Goal: Task Accomplishment & Management: Manage account settings

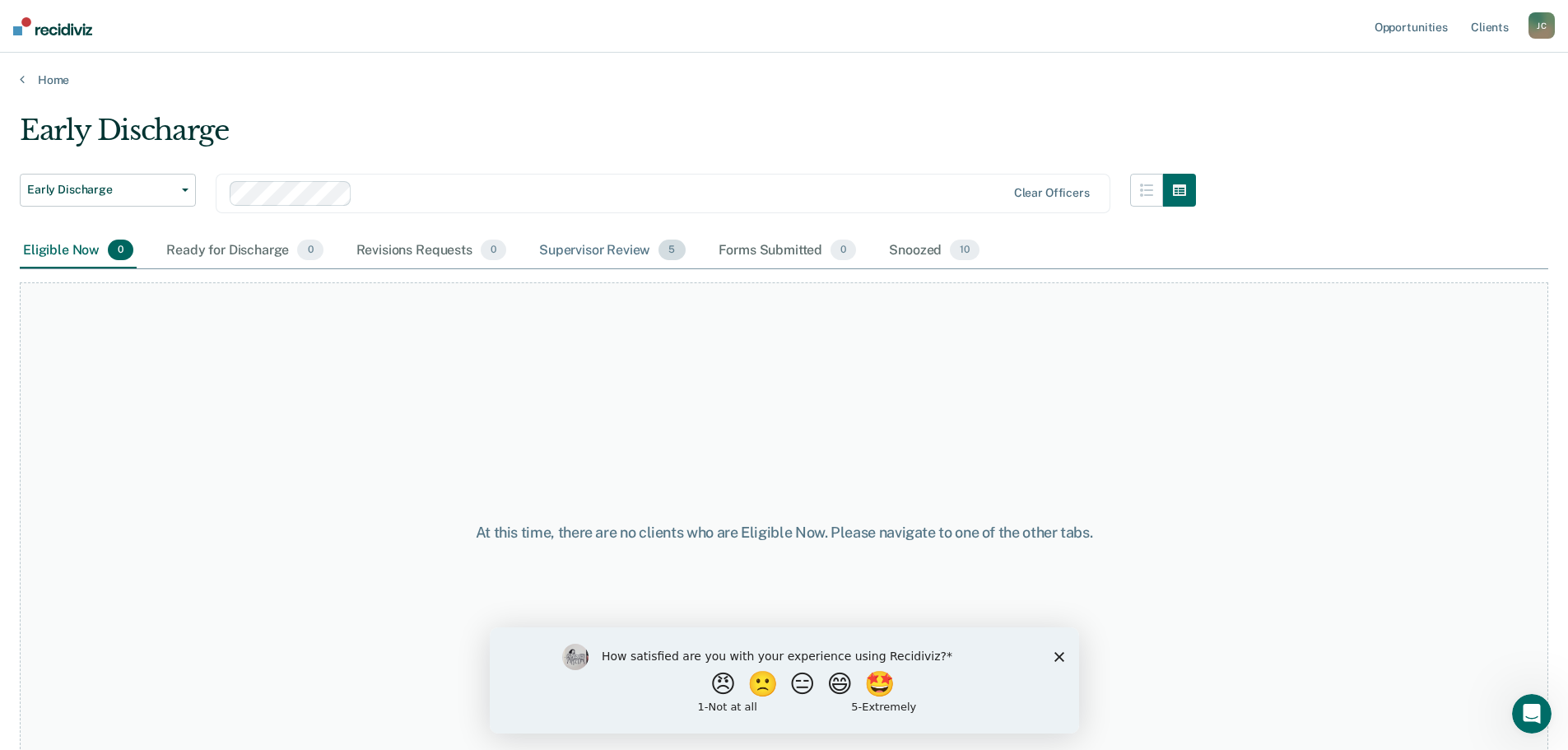
click at [581, 256] on div "Supervisor Review 5" at bounding box center [612, 251] width 153 height 36
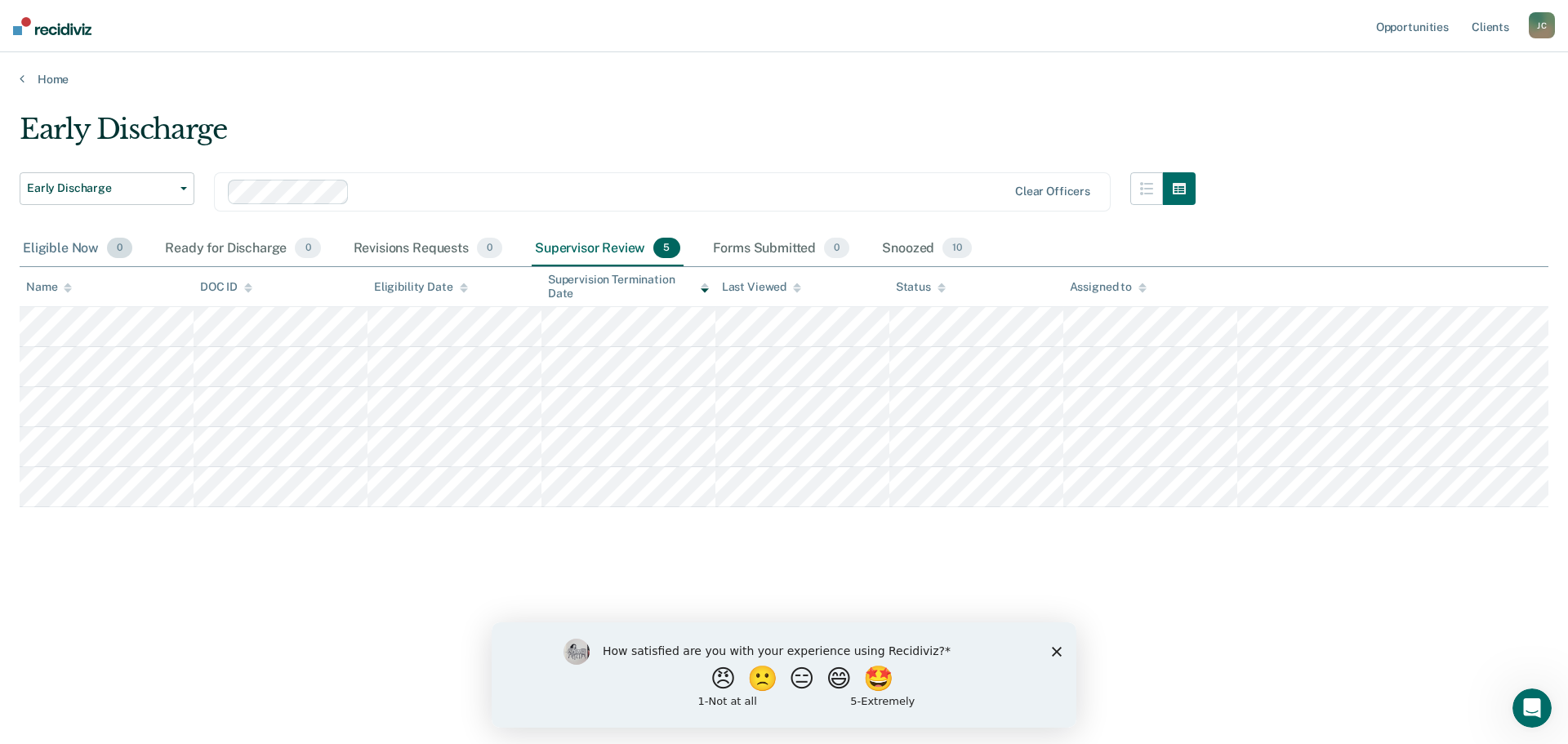
click at [67, 245] on div "Eligible Now 0" at bounding box center [77, 249] width 116 height 36
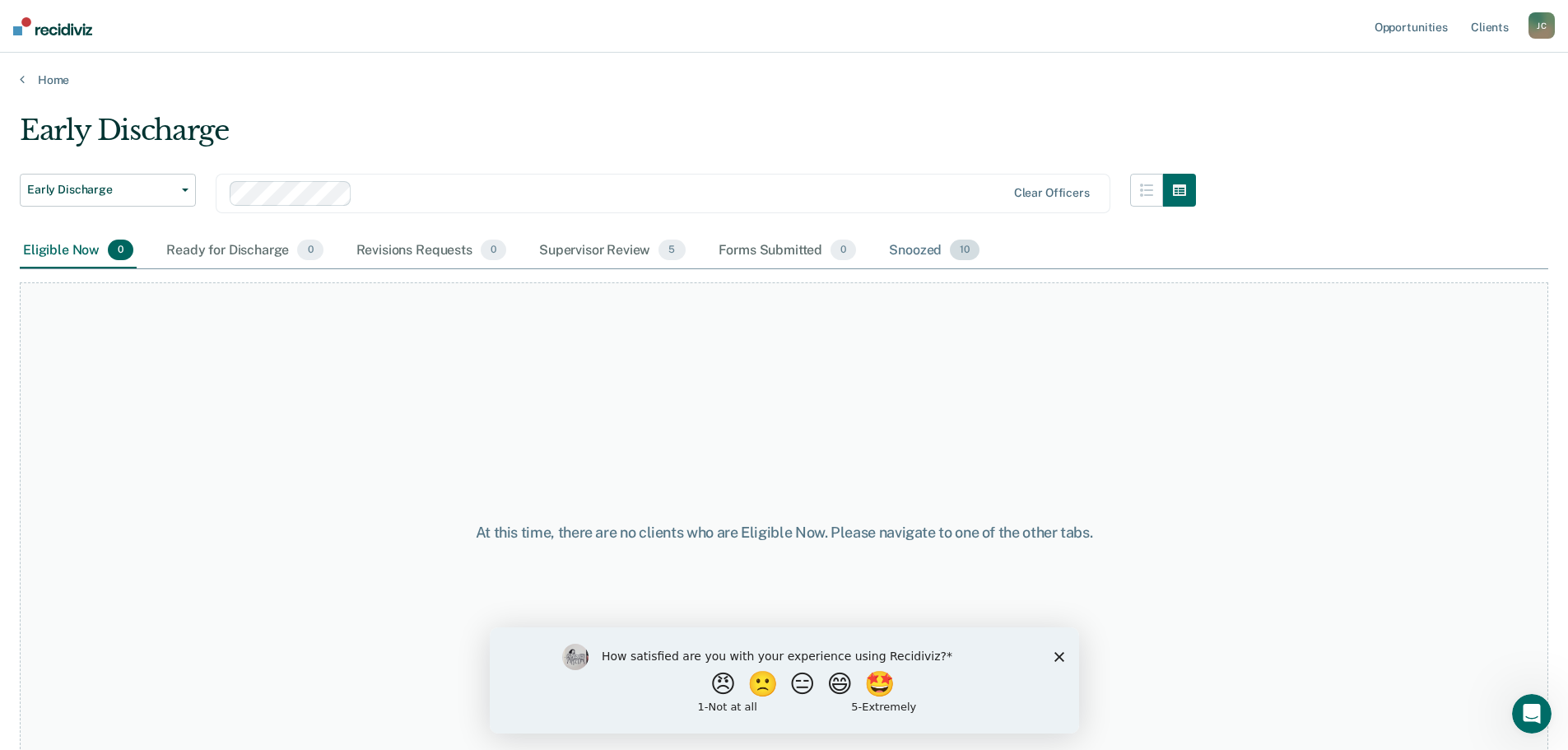
click at [927, 251] on div "Snoozed 10" at bounding box center [934, 251] width 97 height 36
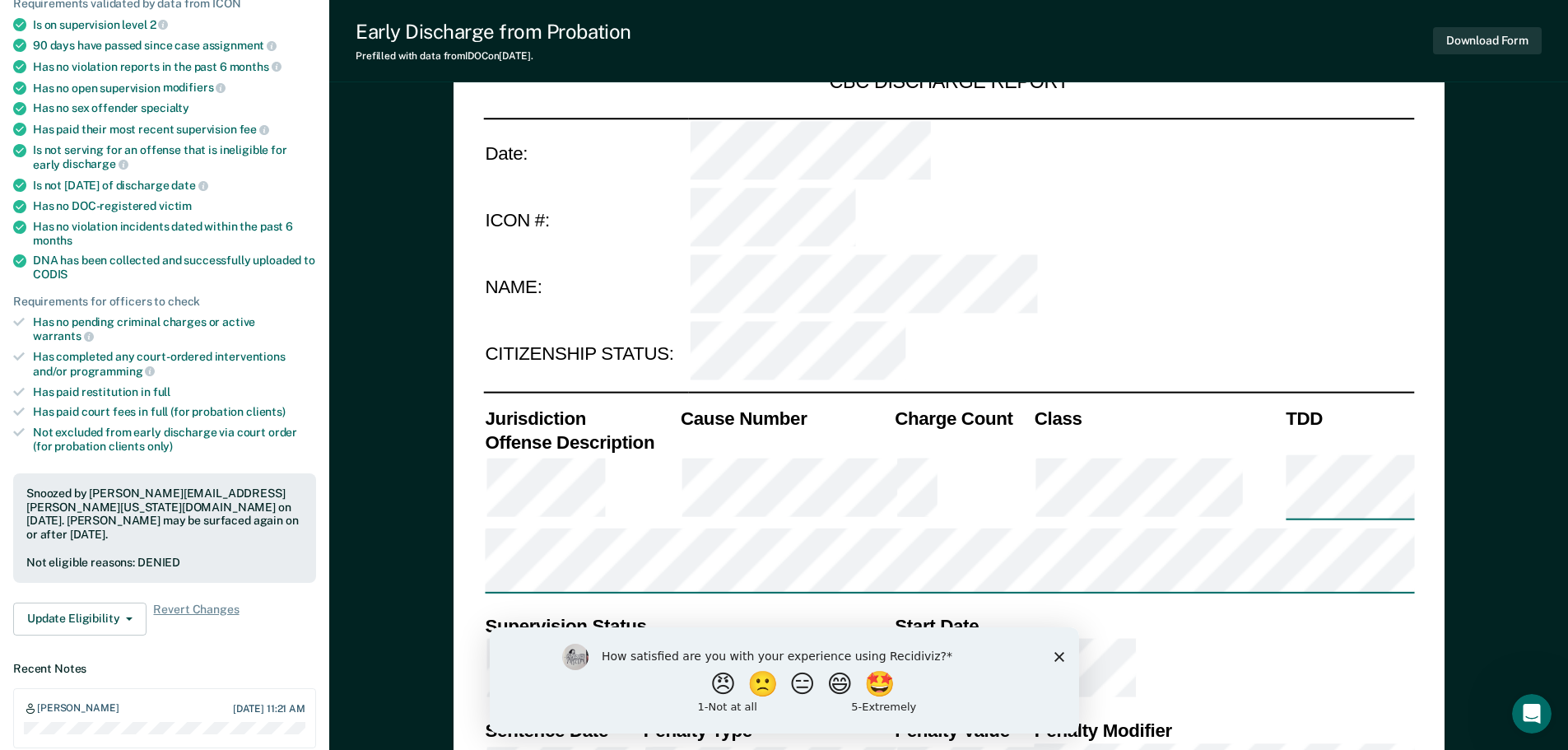
scroll to position [247, 0]
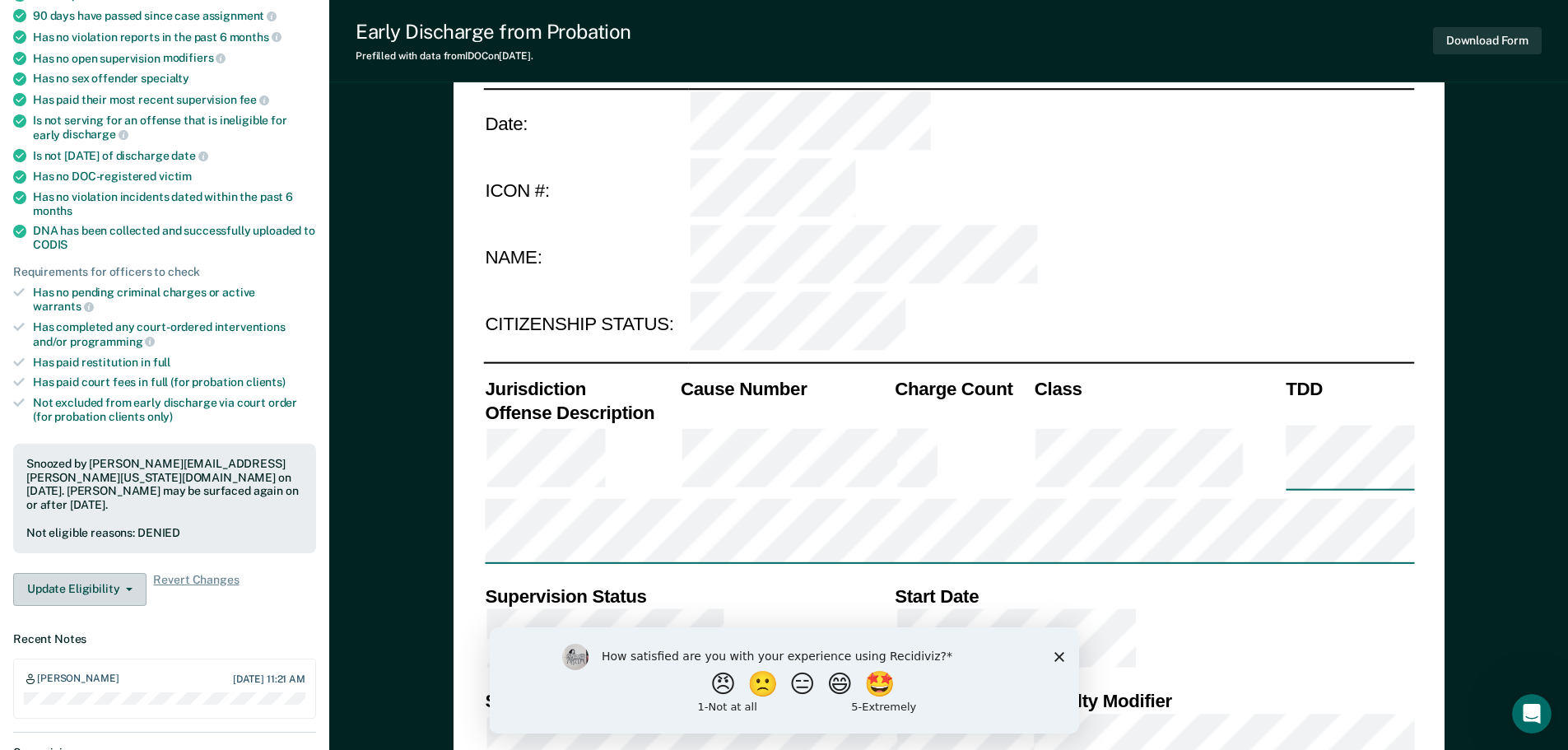
click at [129, 588] on icon "button" at bounding box center [129, 590] width 6 height 4
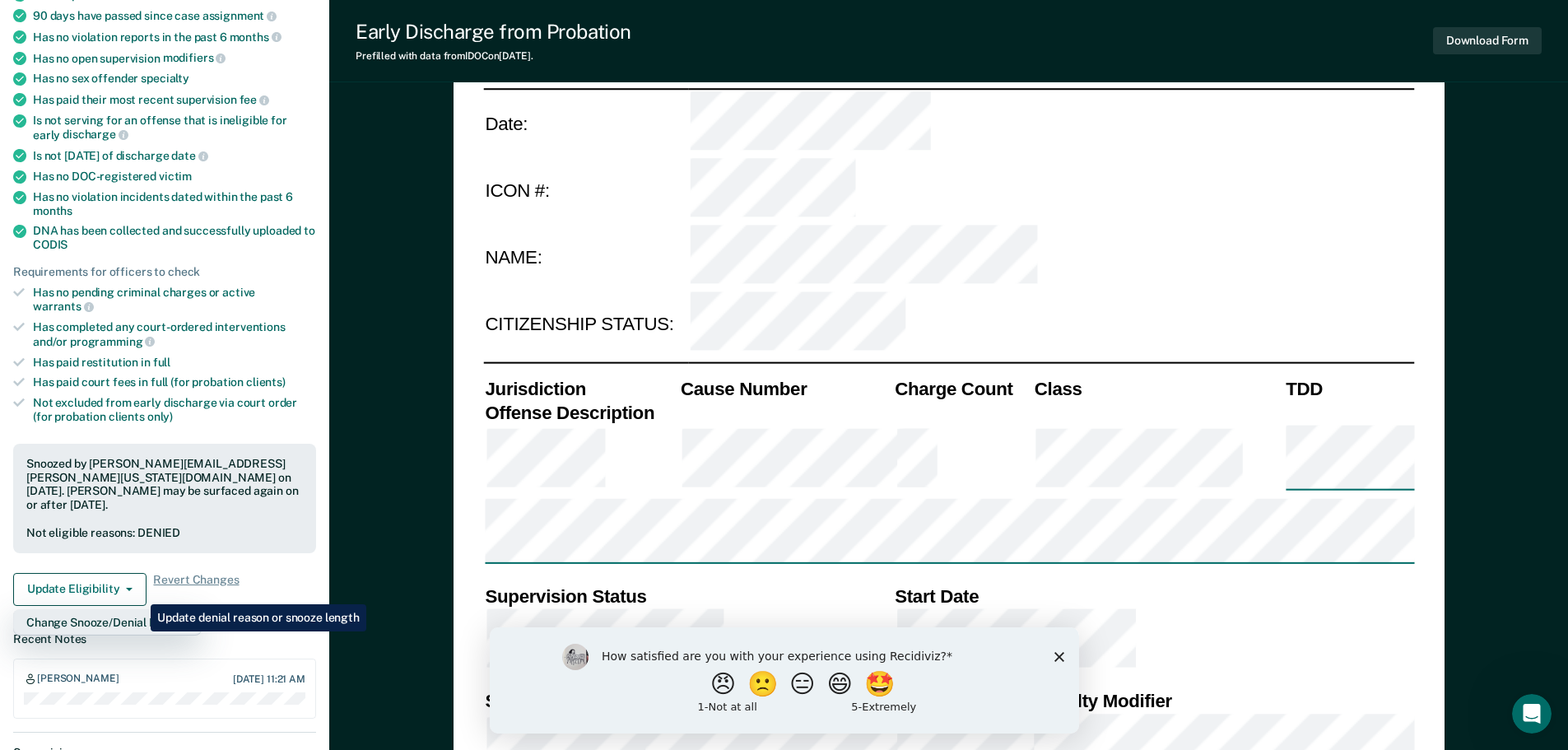
click at [139, 609] on button "Change Snooze/Denial Reason" at bounding box center [107, 622] width 189 height 26
type textarea "x"
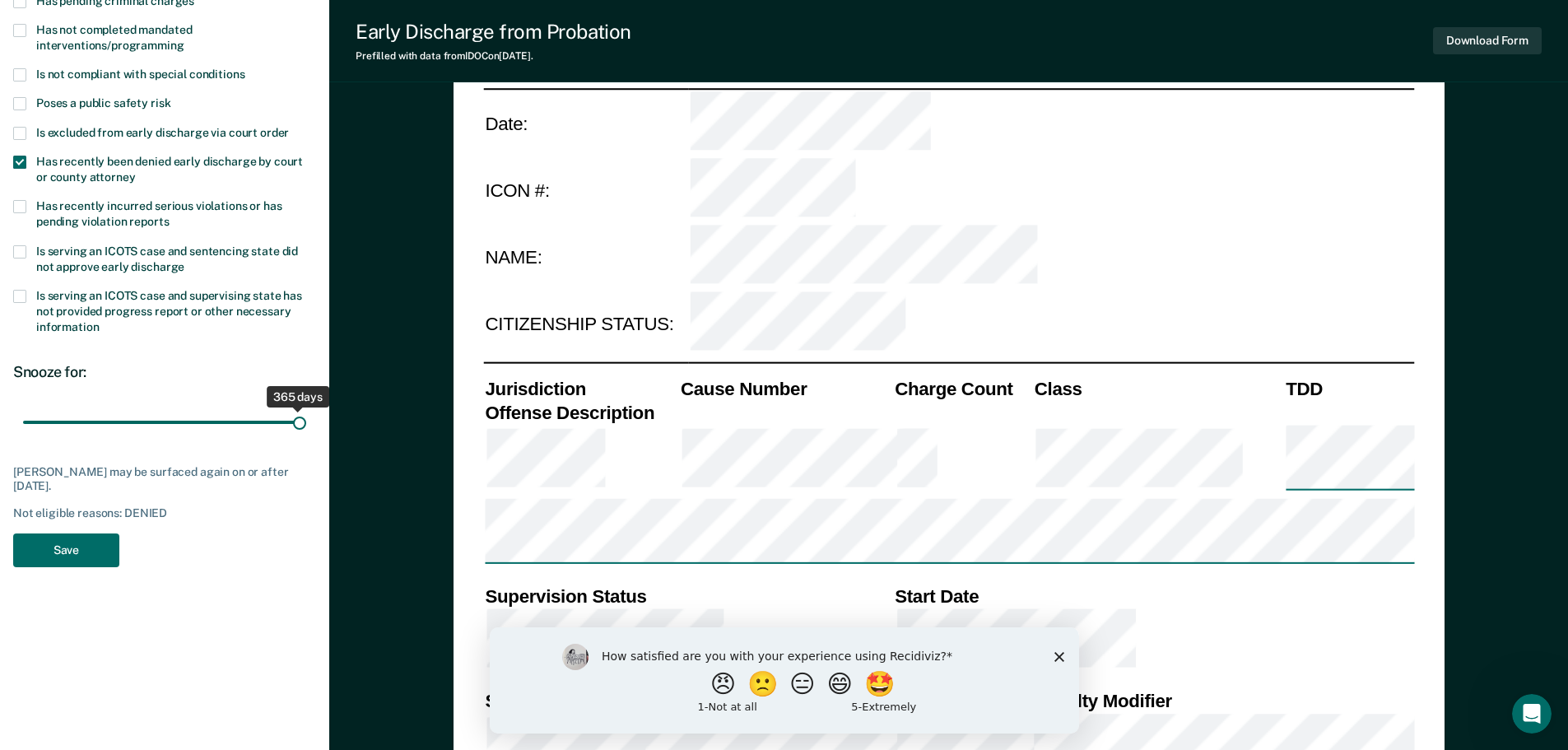
drag, startPoint x: 97, startPoint y: 419, endPoint x: 312, endPoint y: 430, distance: 215.3
type input "365"
click at [306, 430] on input "range" at bounding box center [165, 422] width 283 height 29
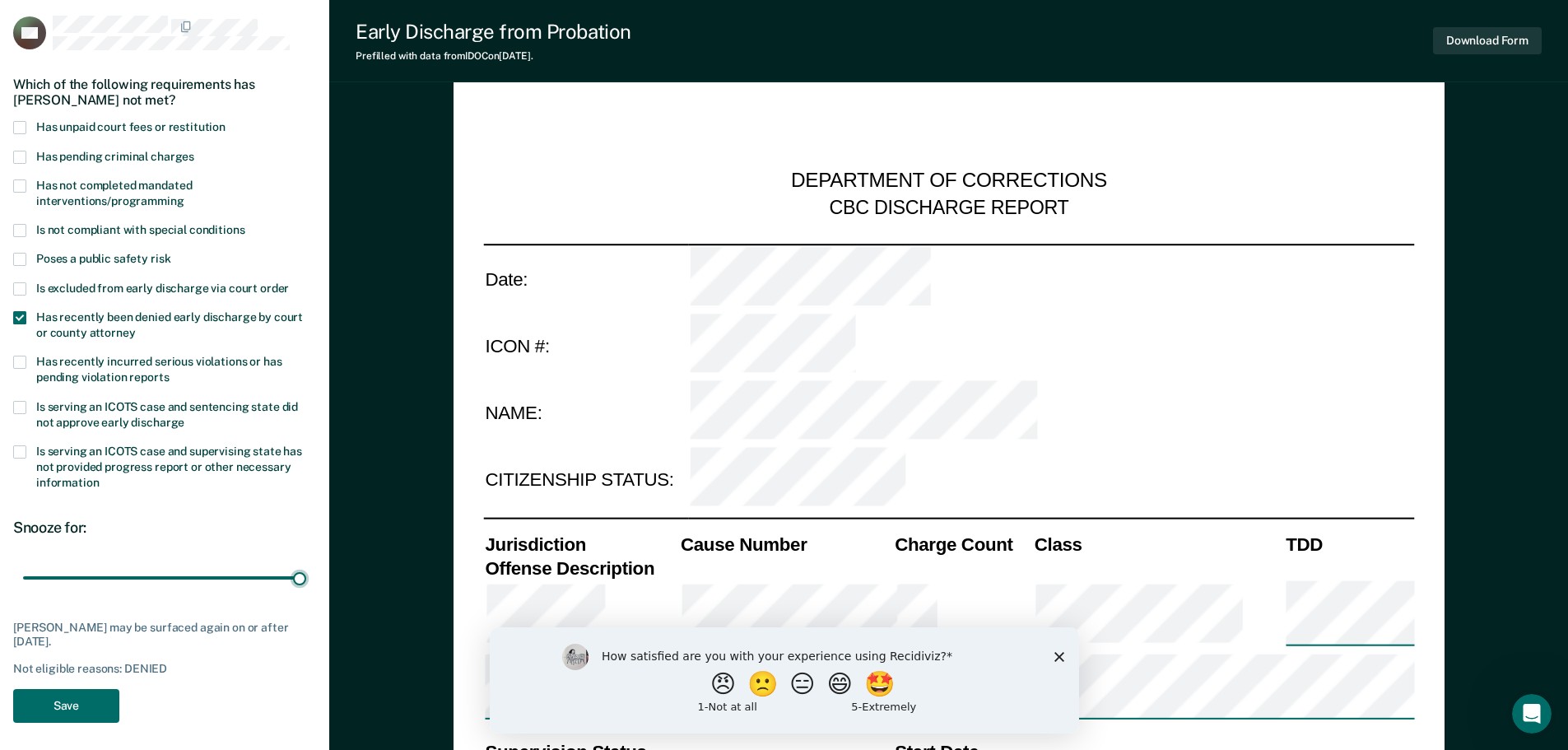
scroll to position [165, 0]
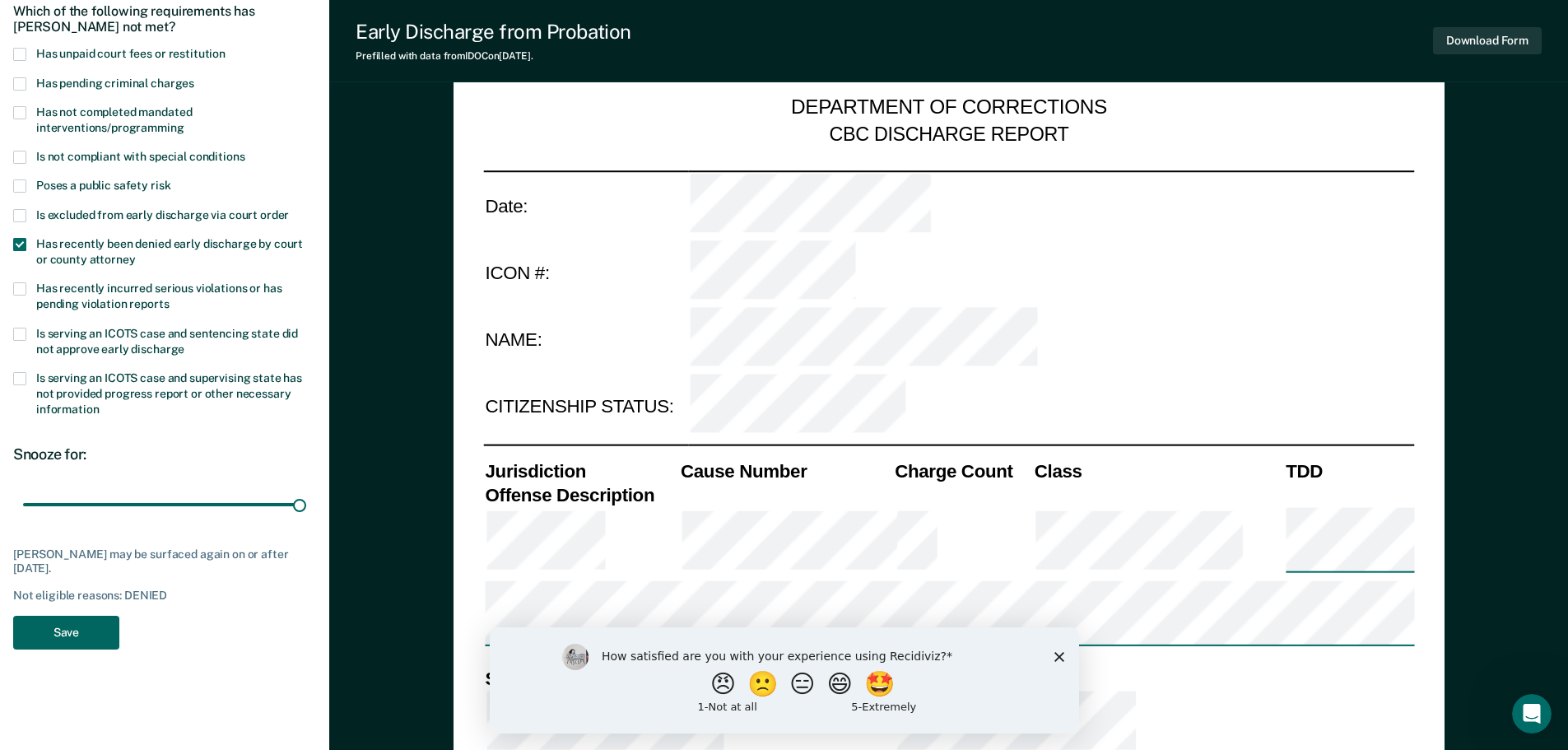
click at [56, 633] on button "Save" at bounding box center [66, 633] width 106 height 34
type textarea "x"
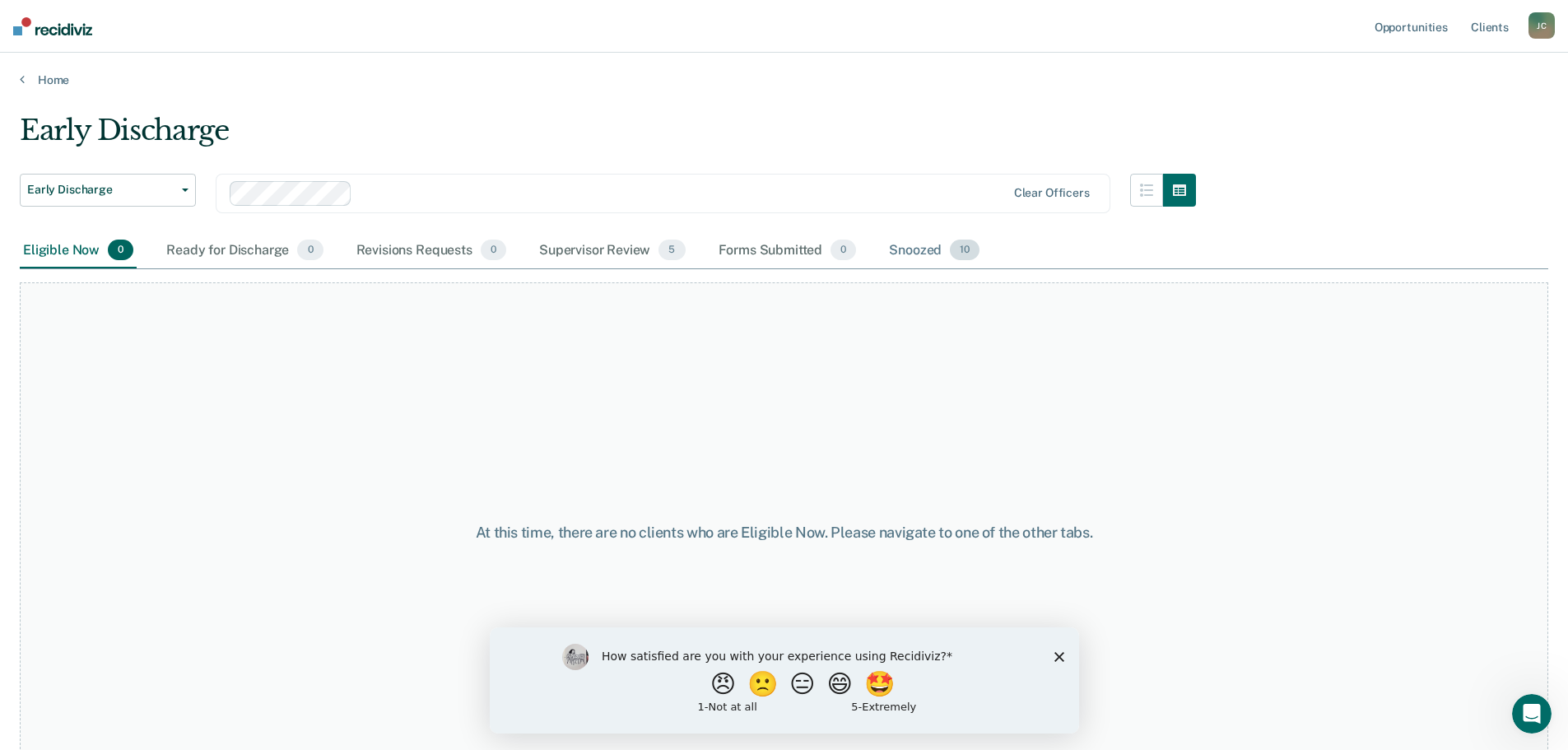
click at [911, 251] on div "Snoozed 10" at bounding box center [934, 251] width 97 height 36
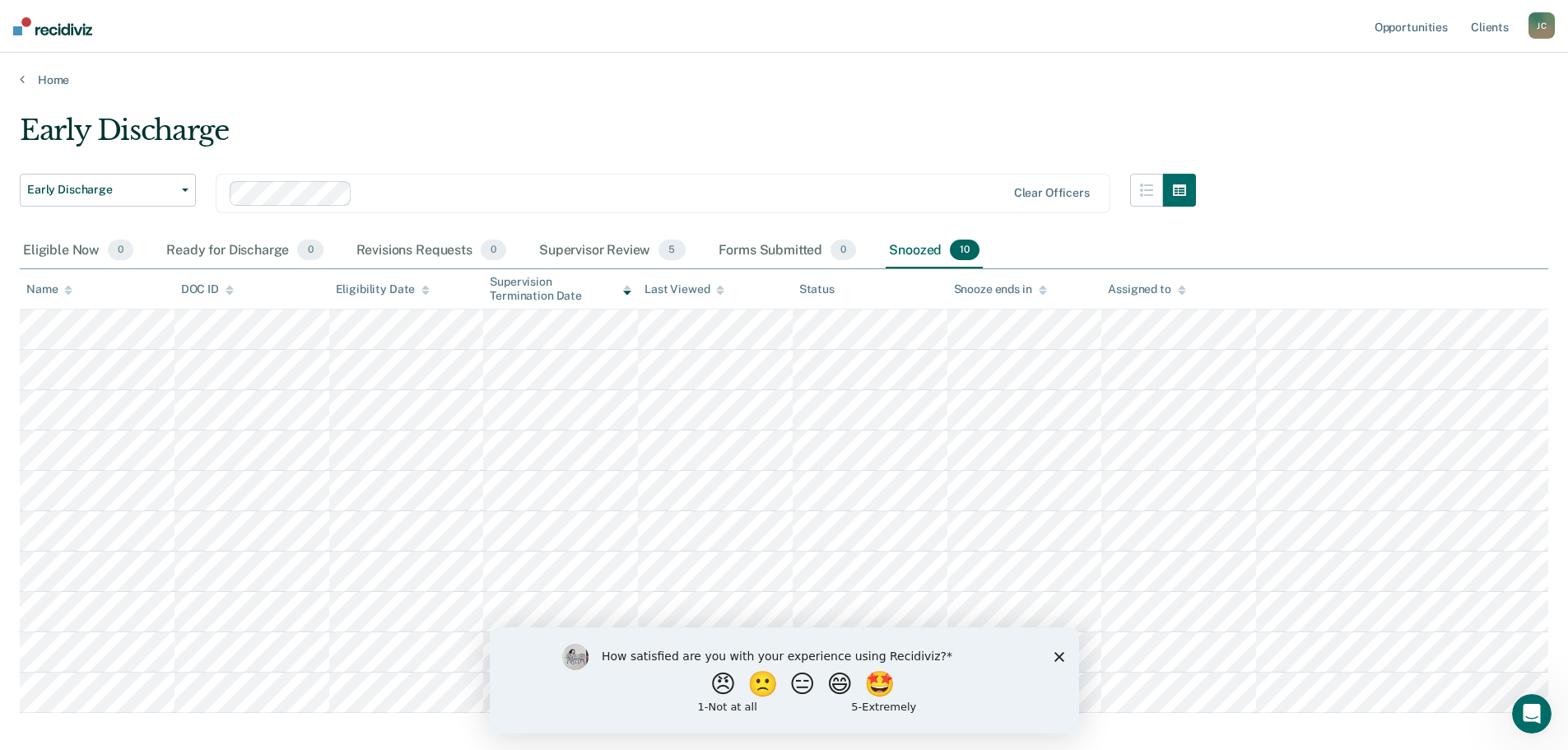
scroll to position [81, 0]
